Goal: Task Accomplishment & Management: Check status

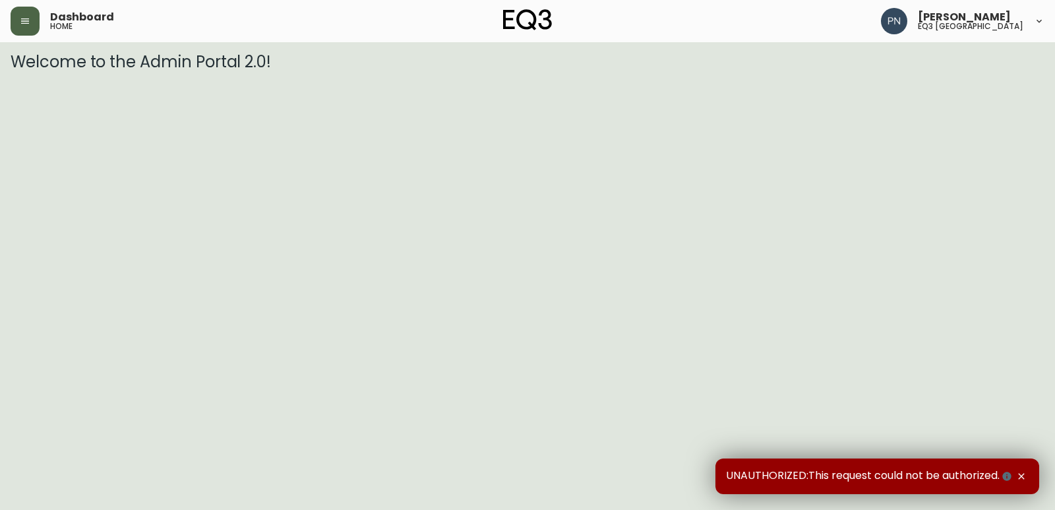
click at [22, 20] on icon "button" at bounding box center [25, 21] width 11 height 11
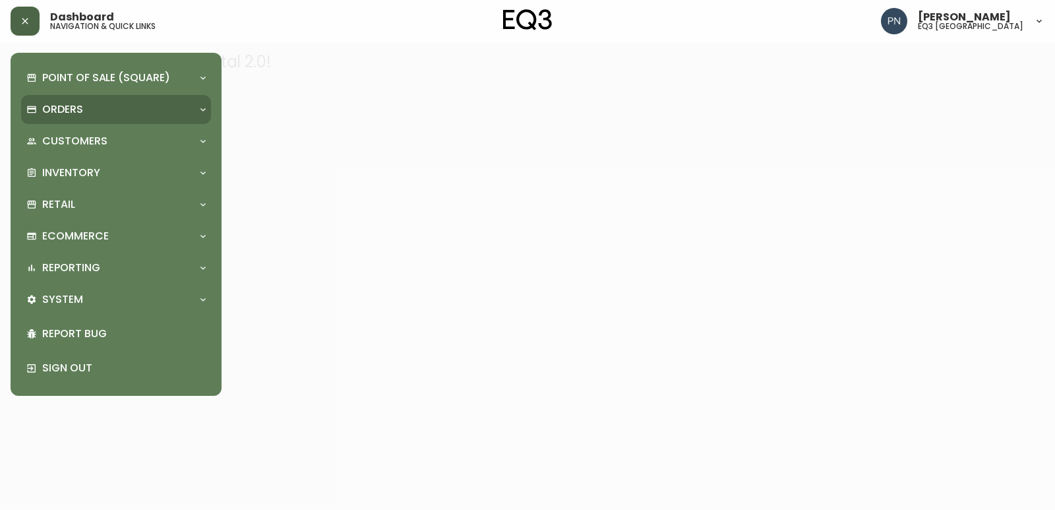
click at [71, 104] on p "Orders" at bounding box center [62, 109] width 41 height 15
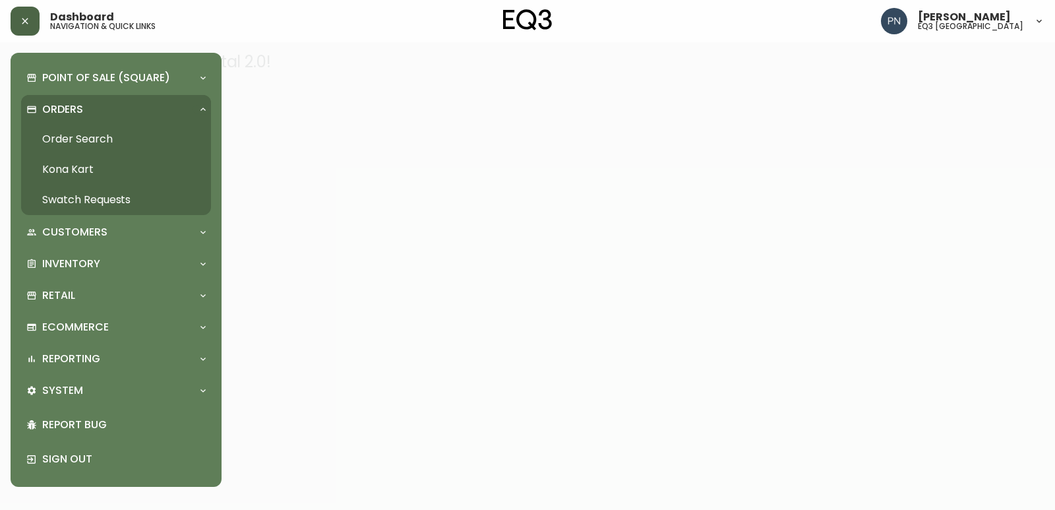
click at [78, 142] on link "Order Search" at bounding box center [116, 139] width 190 height 30
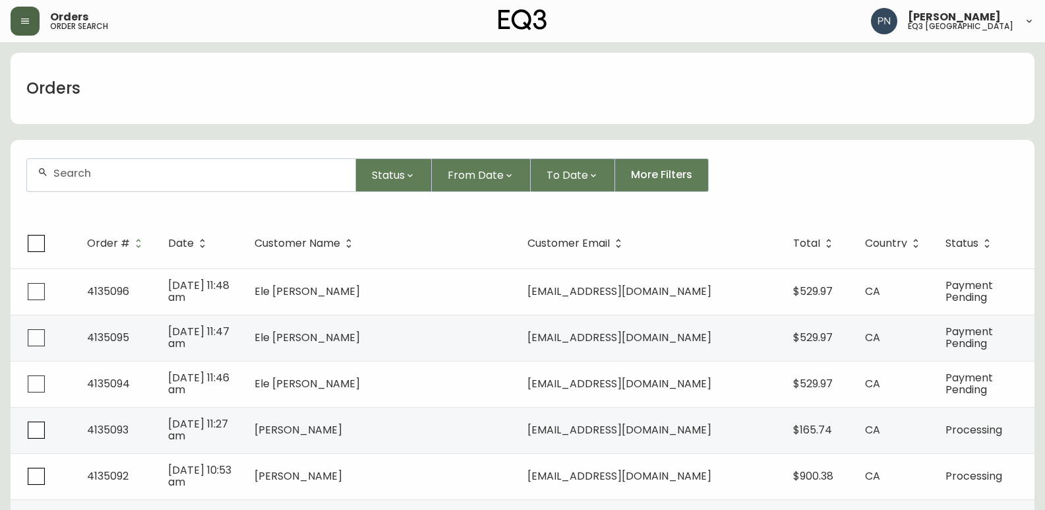
click at [93, 181] on div at bounding box center [191, 175] width 328 height 32
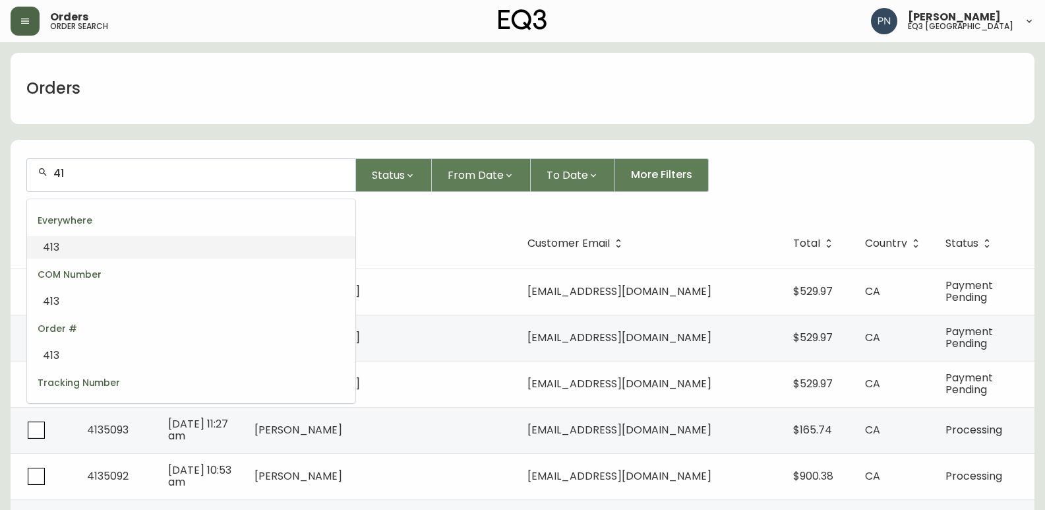
type input "4"
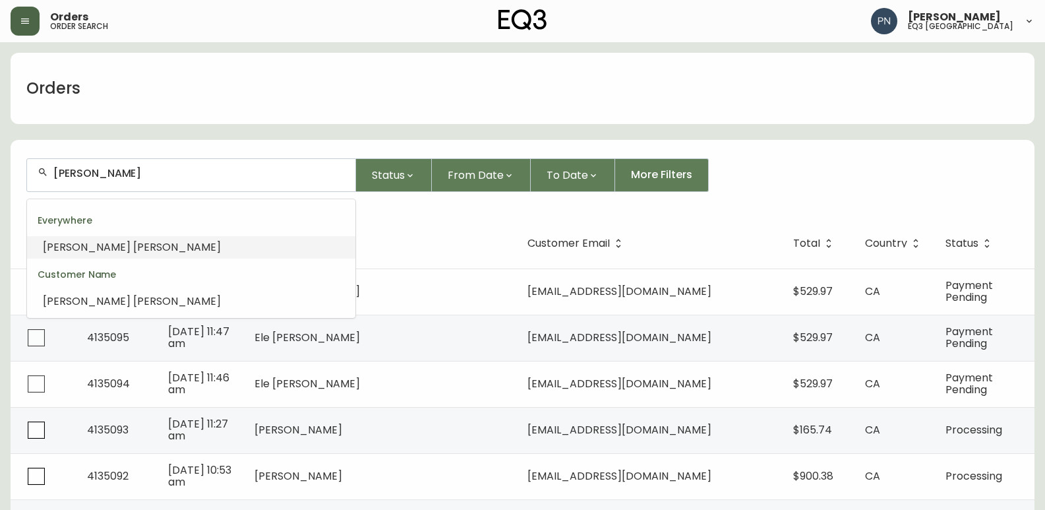
click at [113, 249] on li "[PERSON_NAME]" at bounding box center [191, 247] width 328 height 22
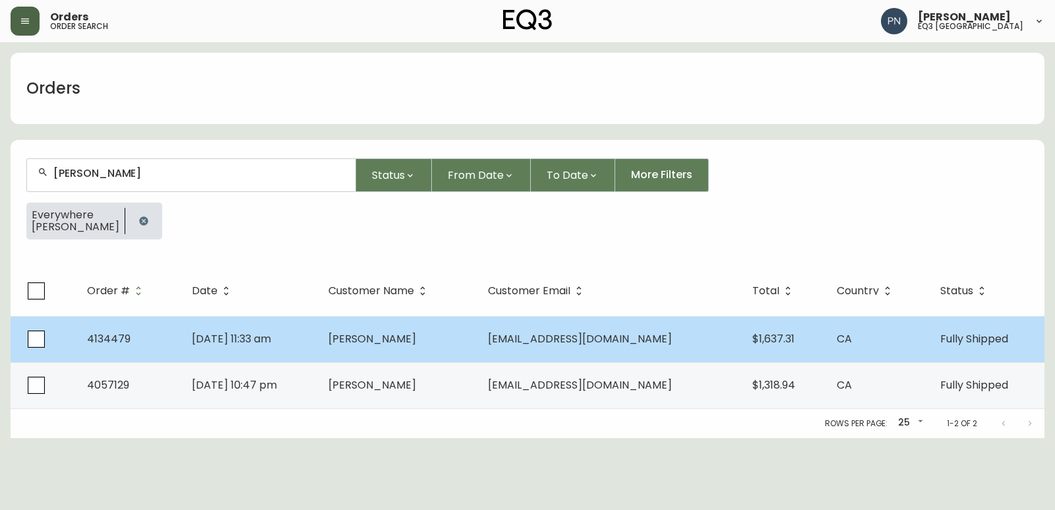
type input "[PERSON_NAME]"
click at [271, 342] on span "[DATE] 11:33 am" at bounding box center [231, 338] width 79 height 15
click at [297, 342] on html "Orders order search [PERSON_NAME] eq3 ottawa Orders [PERSON_NAME] Status From D…" at bounding box center [527, 219] width 1055 height 438
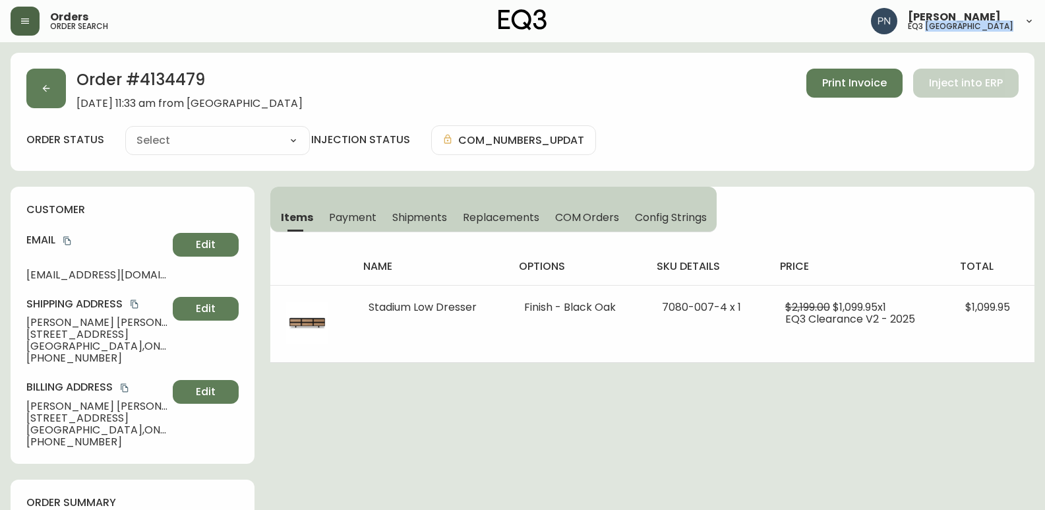
type input "Fully Shipped"
select select "FULLY_SHIPPED"
drag, startPoint x: 202, startPoint y: 72, endPoint x: 125, endPoint y: 84, distance: 77.5
click at [125, 84] on h2 "Order # 4134479" at bounding box center [189, 83] width 226 height 29
copy h2 "# 4134479"
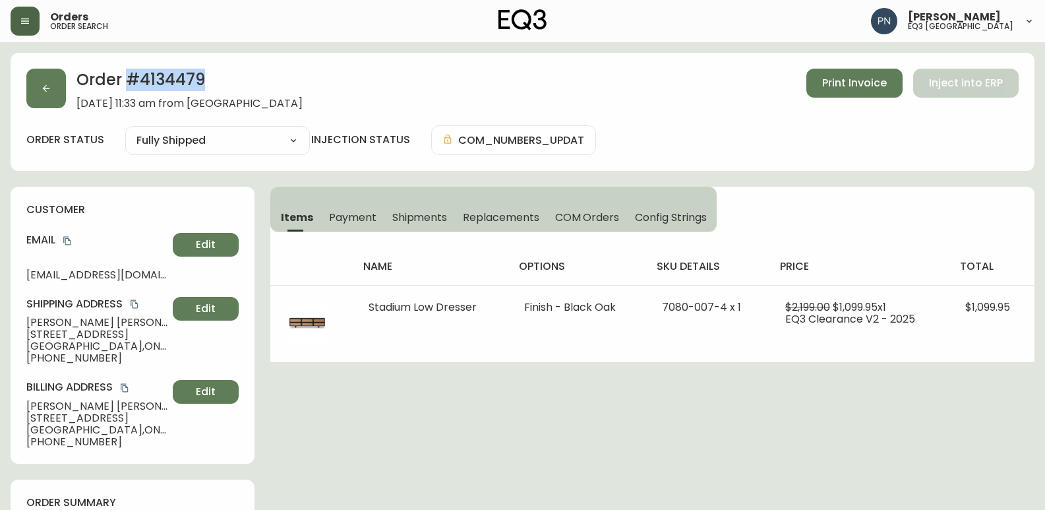
copy h2 "# 4134479"
click at [144, 279] on span "[EMAIL_ADDRESS][DOMAIN_NAME]" at bounding box center [96, 275] width 141 height 12
click at [183, 245] on button "Edit" at bounding box center [206, 245] width 66 height 24
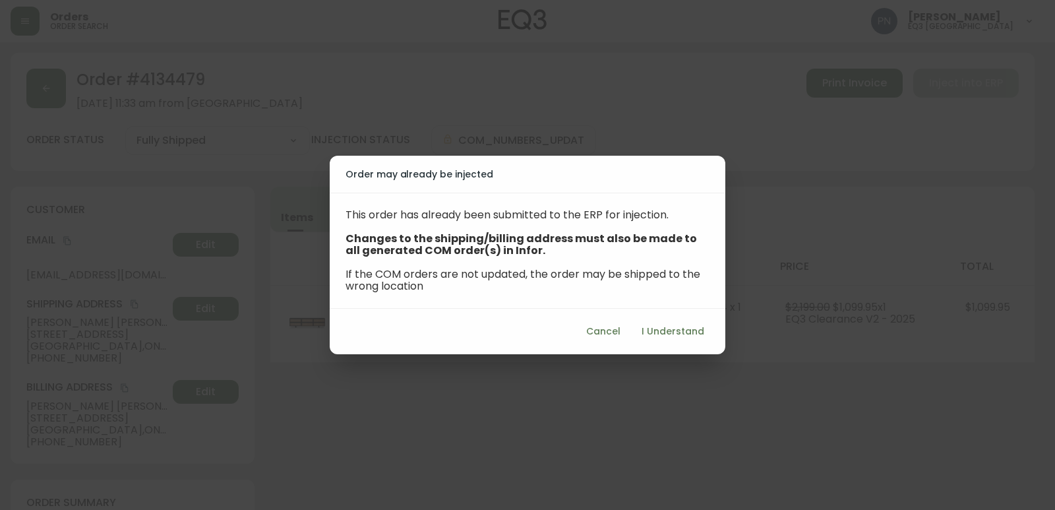
click at [602, 334] on span "Cancel" at bounding box center [603, 331] width 34 height 16
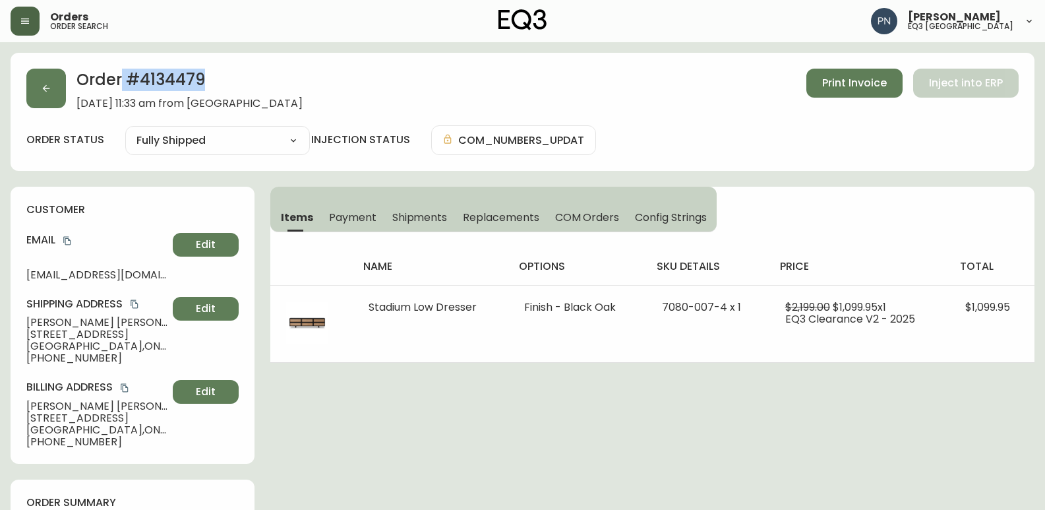
drag, startPoint x: 218, startPoint y: 80, endPoint x: 121, endPoint y: 84, distance: 97.0
click at [121, 84] on h2 "Order # 4134479" at bounding box center [189, 83] width 226 height 29
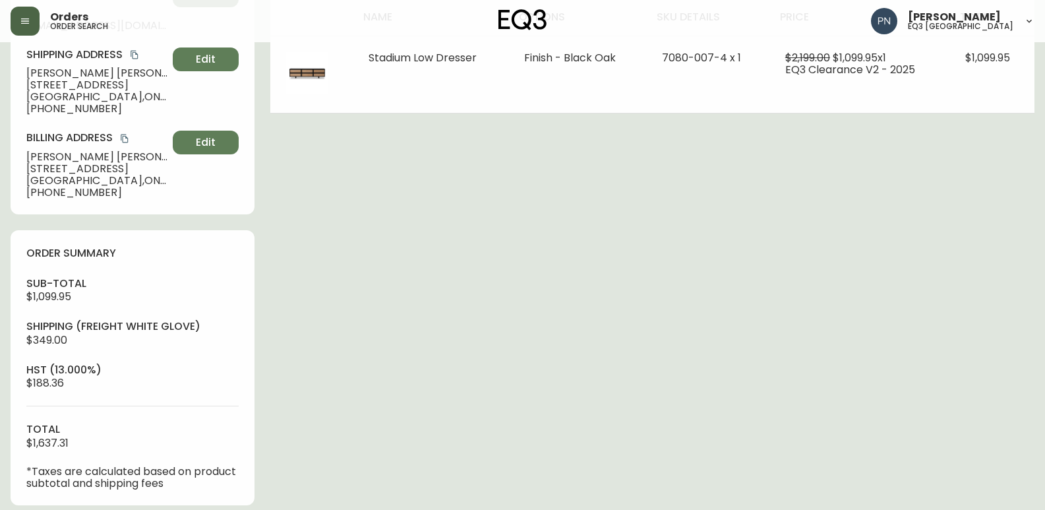
scroll to position [132, 0]
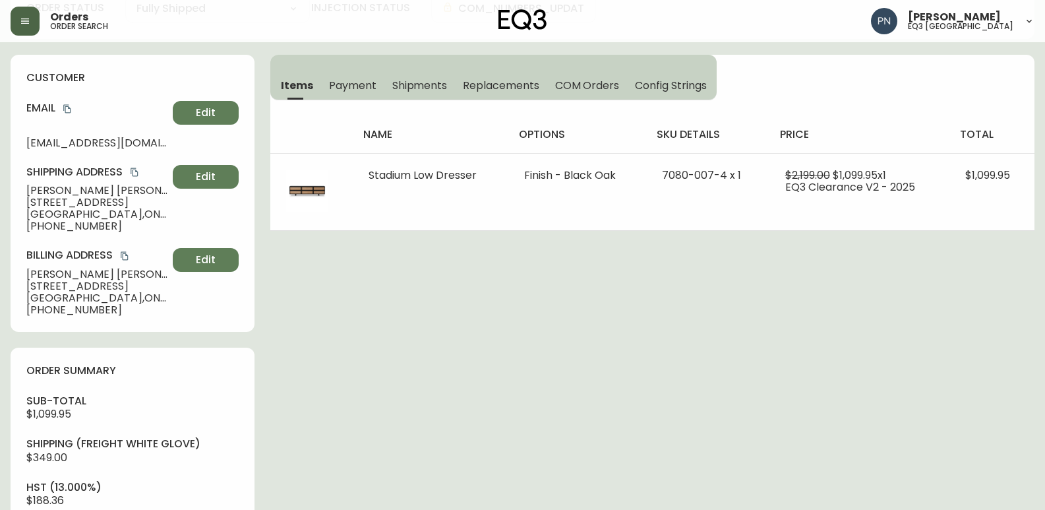
click at [63, 109] on icon "copy" at bounding box center [67, 108] width 9 height 9
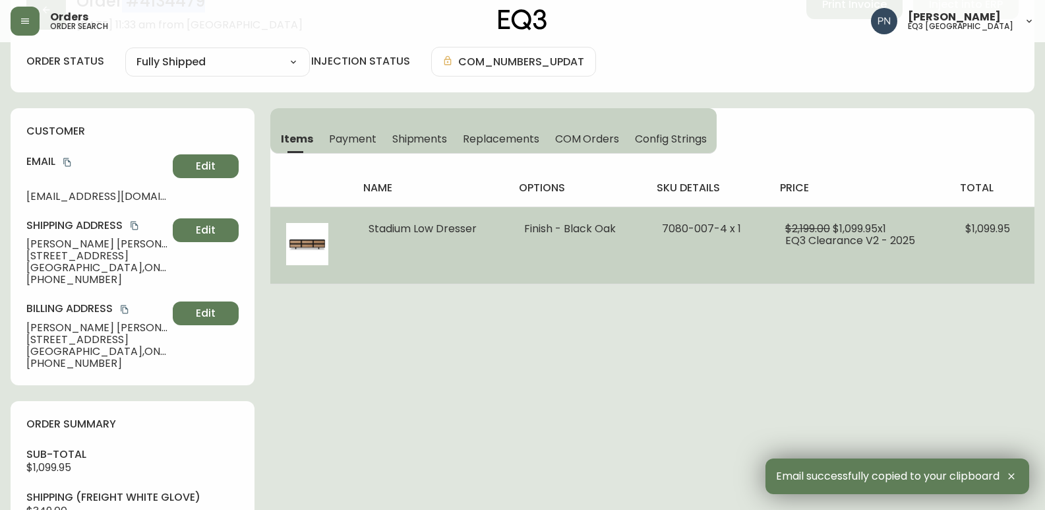
scroll to position [0, 0]
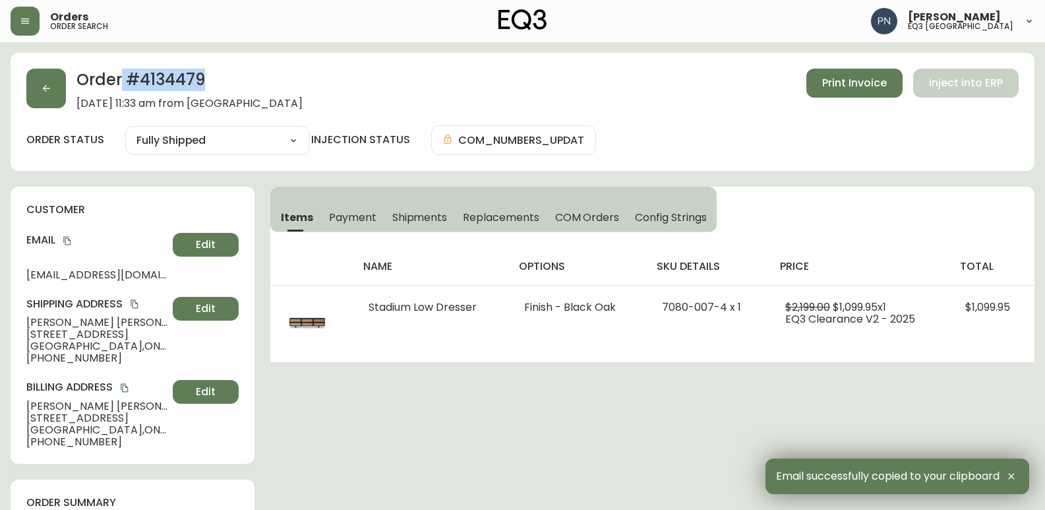
copy h2 "# 4134479"
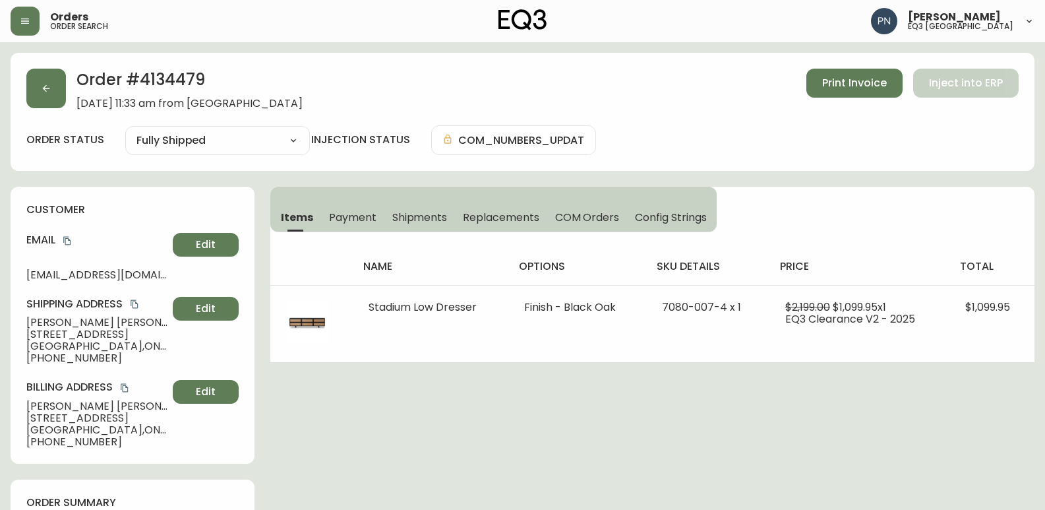
drag, startPoint x: 1009, startPoint y: 151, endPoint x: 955, endPoint y: 145, distance: 54.4
click at [1009, 151] on div "order status Fully Shipped Cancelled Fully Shipped injection status COM_NUMBERS…" at bounding box center [522, 140] width 992 height 30
